Goal: Contribute content: Contribute content

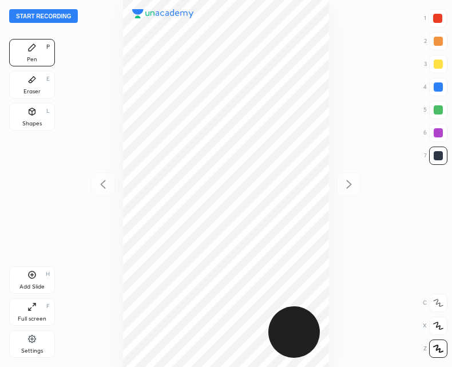
scroll to position [367, 269]
click at [57, 13] on button "Start recording" at bounding box center [43, 16] width 69 height 14
click at [29, 114] on icon at bounding box center [31, 111] width 9 height 9
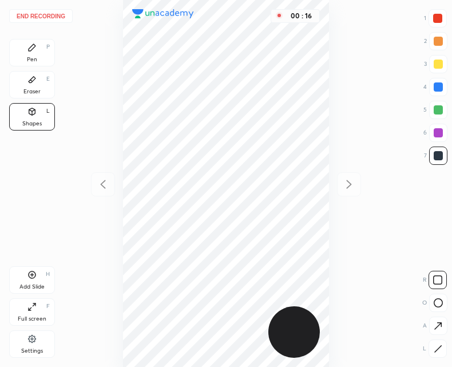
click at [438, 298] on div at bounding box center [438, 303] width 18 height 18
click at [33, 49] on icon at bounding box center [31, 47] width 9 height 9
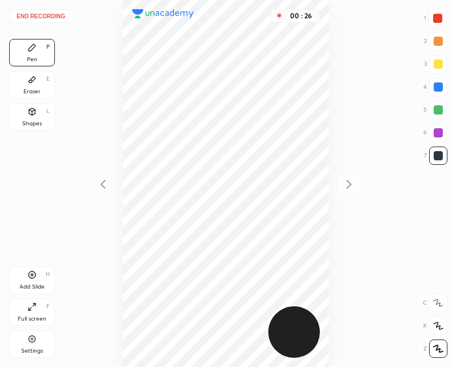
click at [35, 113] on icon at bounding box center [31, 111] width 9 height 9
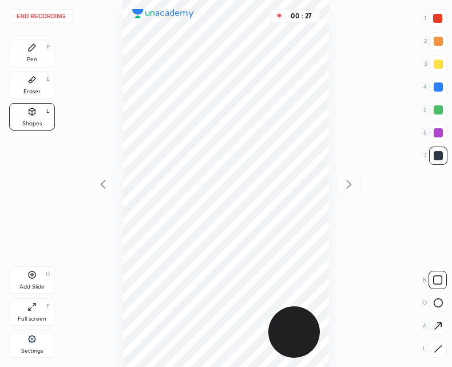
click at [437, 298] on icon at bounding box center [438, 302] width 9 height 9
click at [26, 52] on div "Pen P" at bounding box center [32, 52] width 46 height 27
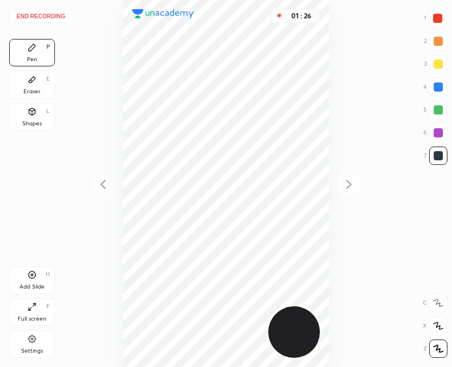
click at [31, 282] on div "Add Slide H" at bounding box center [32, 279] width 46 height 27
click at [46, 18] on button "End recording" at bounding box center [41, 16] width 64 height 14
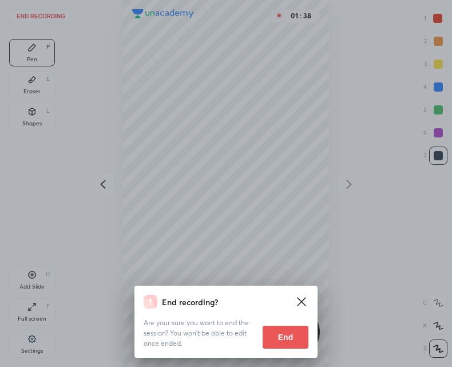
click at [284, 336] on button "End" at bounding box center [286, 337] width 46 height 23
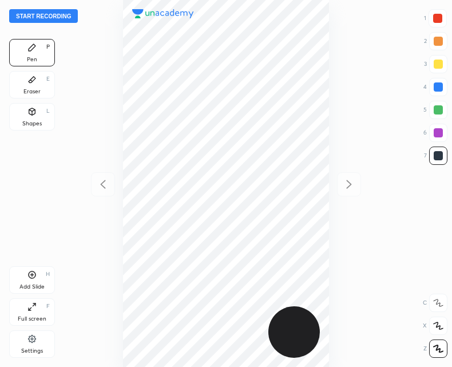
scroll to position [367, 269]
click at [42, 112] on div "Shapes L" at bounding box center [32, 116] width 46 height 27
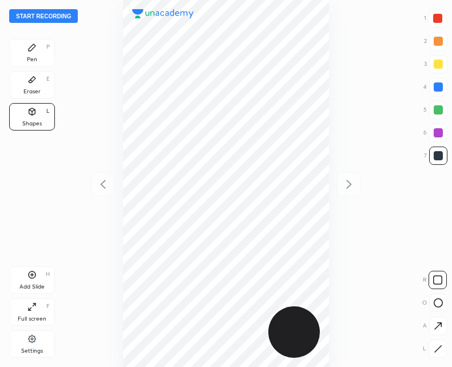
click at [433, 308] on div at bounding box center [438, 303] width 18 height 18
click at [33, 48] on icon at bounding box center [32, 47] width 7 height 7
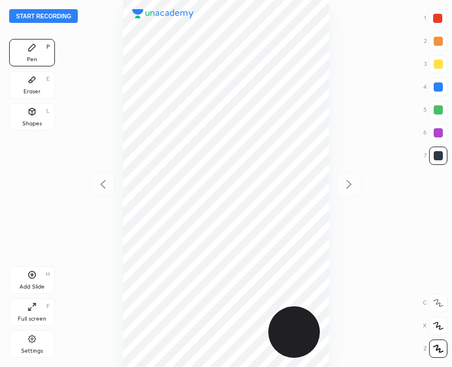
click at [30, 117] on div "Shapes L" at bounding box center [32, 116] width 46 height 27
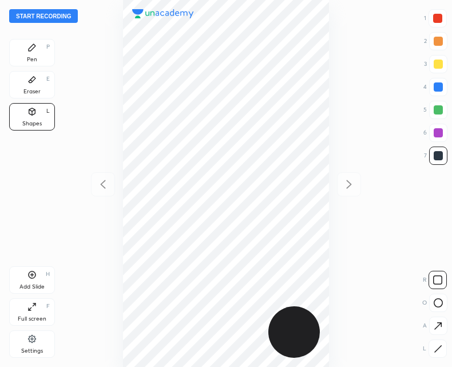
click at [439, 304] on icon at bounding box center [438, 302] width 9 height 9
click at [41, 54] on div "Pen P" at bounding box center [32, 52] width 46 height 27
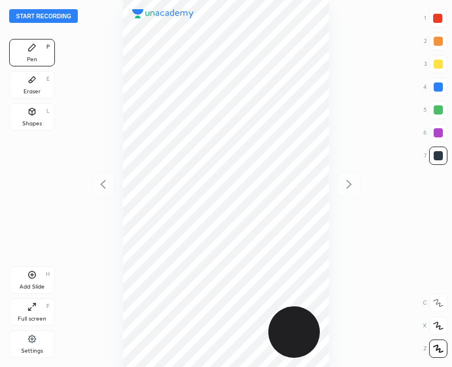
scroll to position [367, 269]
